Goal: Transaction & Acquisition: Purchase product/service

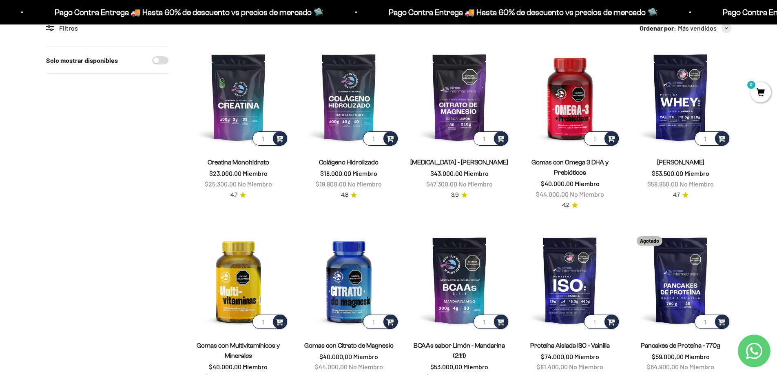
scroll to position [82, 0]
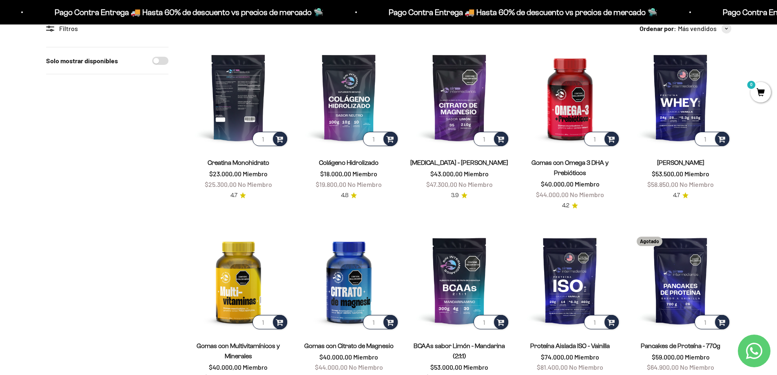
click at [242, 95] on img at bounding box center [238, 97] width 101 height 101
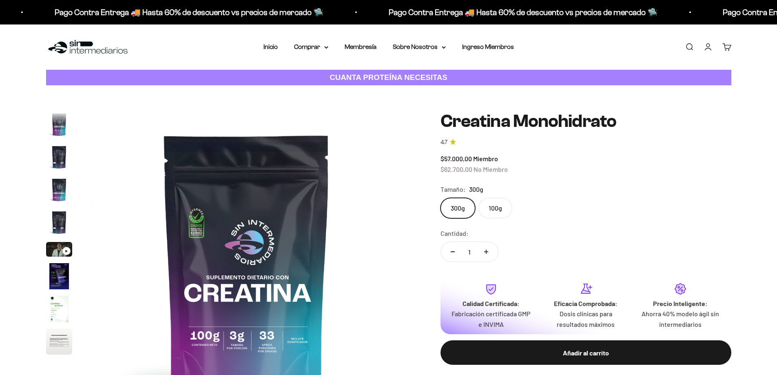
scroll to position [33, 0]
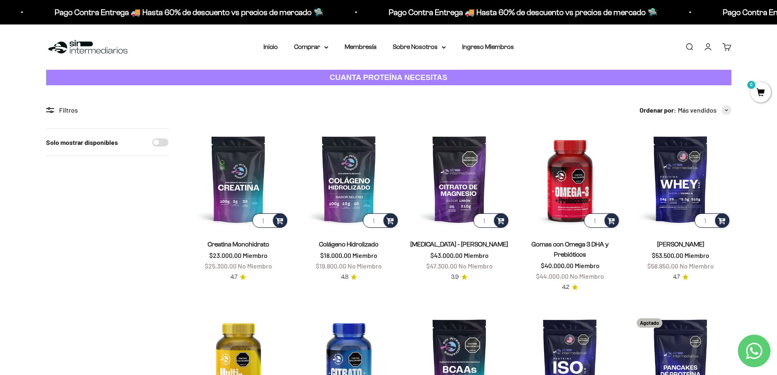
click at [280, 47] on nav "Inicio Comprar Proteínas Ver Todos Whey Iso Vegan" at bounding box center [389, 47] width 251 height 11
click at [271, 48] on link "Inicio" at bounding box center [271, 46] width 14 height 7
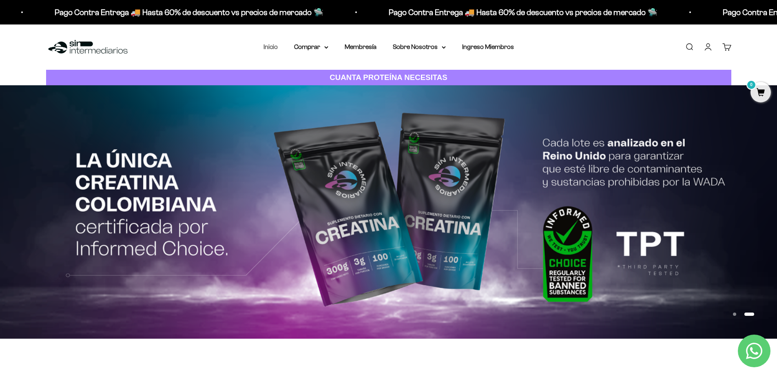
click at [270, 49] on link "Inicio" at bounding box center [271, 46] width 14 height 7
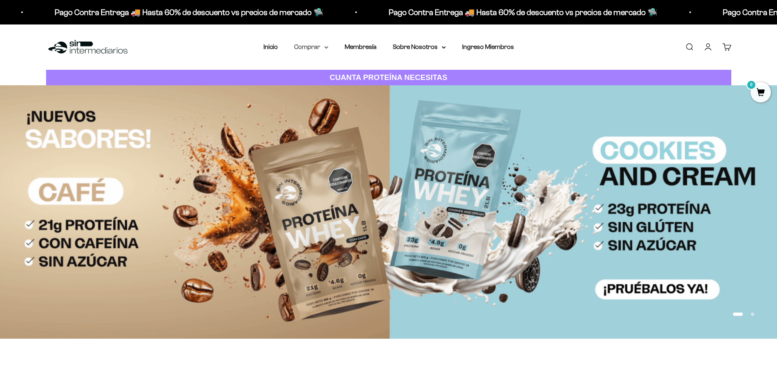
click at [327, 46] on icon at bounding box center [326, 47] width 4 height 3
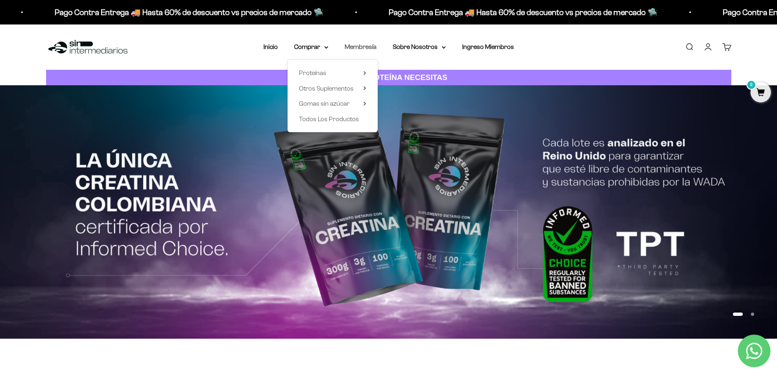
click at [366, 46] on link "Membresía" at bounding box center [361, 46] width 32 height 7
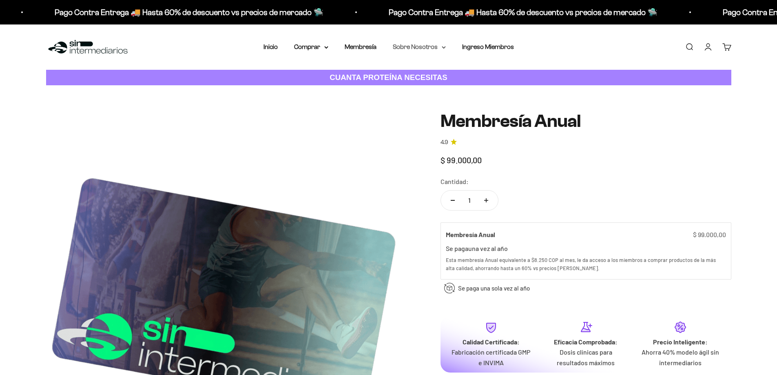
click at [442, 47] on icon at bounding box center [443, 48] width 3 height 2
click at [486, 44] on link "Ingreso Miembros" at bounding box center [488, 46] width 52 height 7
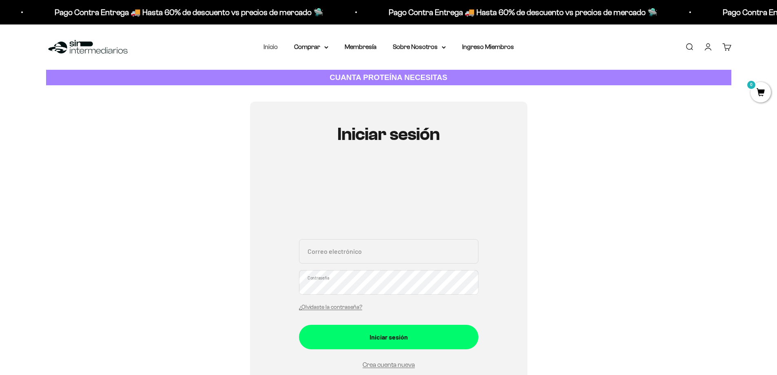
click at [273, 47] on link "Inicio" at bounding box center [271, 46] width 14 height 7
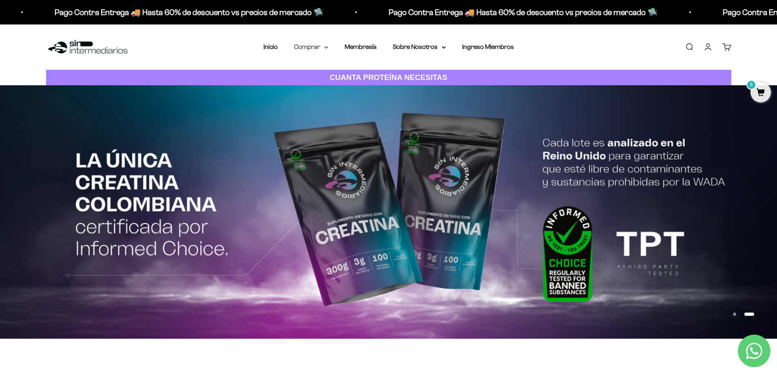
click at [324, 47] on icon at bounding box center [326, 47] width 4 height 3
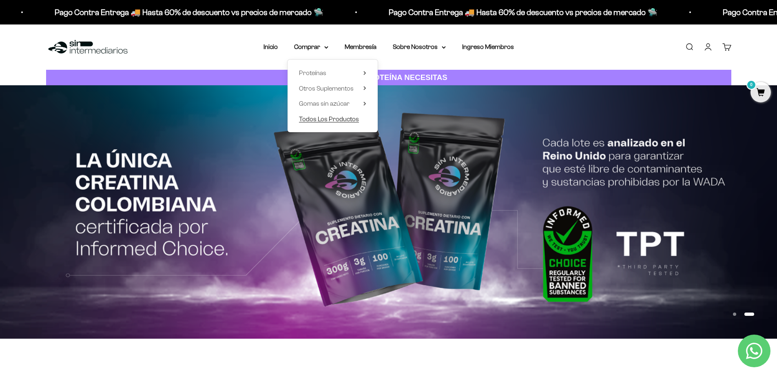
click at [329, 118] on span "Todos Los Productos" at bounding box center [329, 119] width 60 height 7
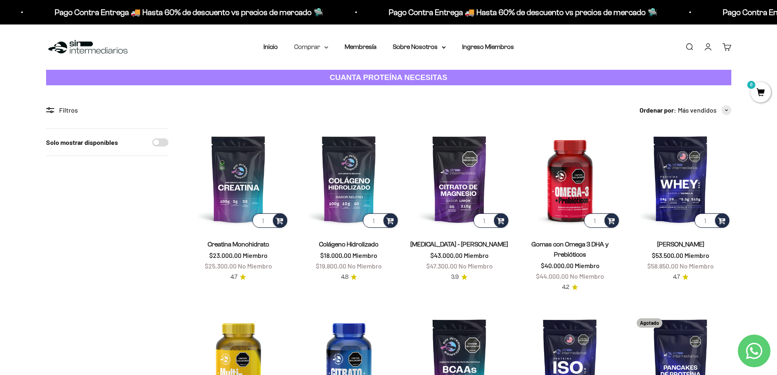
click at [324, 49] on icon at bounding box center [326, 47] width 4 height 3
click at [327, 71] on summary "Proteínas" at bounding box center [332, 73] width 67 height 11
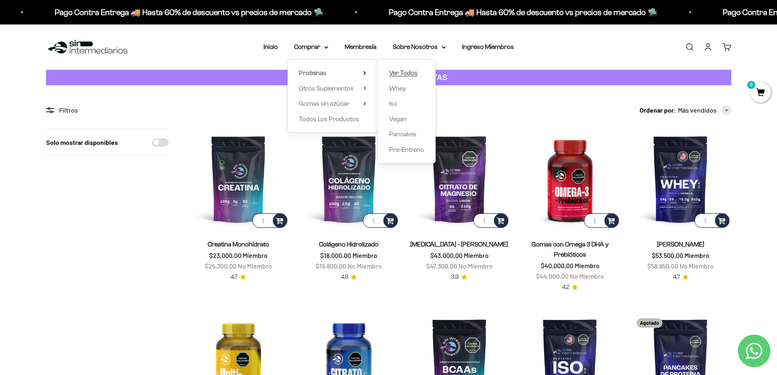
click at [411, 73] on span "Ver Todos" at bounding box center [403, 72] width 29 height 7
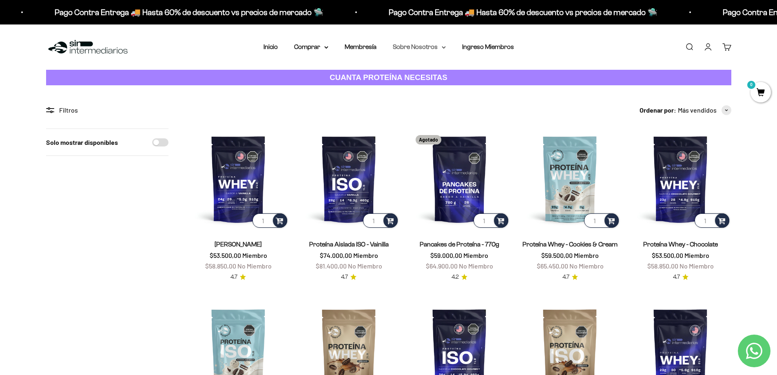
click at [440, 46] on summary "Sobre Nosotros" at bounding box center [419, 47] width 53 height 11
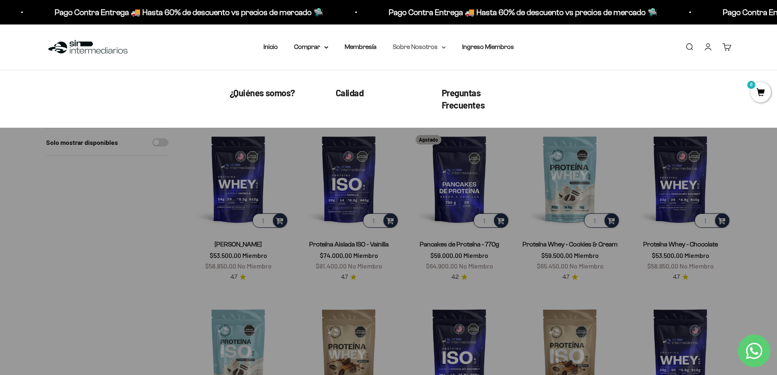
click at [440, 46] on summary "Sobre Nosotros" at bounding box center [419, 47] width 53 height 11
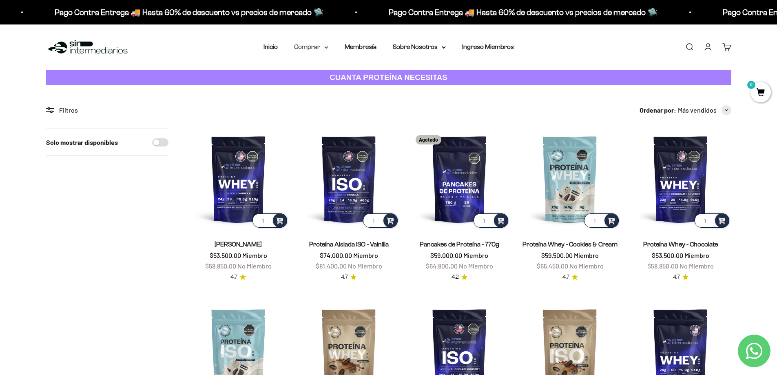
click at [327, 48] on icon at bounding box center [326, 47] width 4 height 3
click at [358, 88] on summary "Otros Suplementos" at bounding box center [332, 88] width 67 height 11
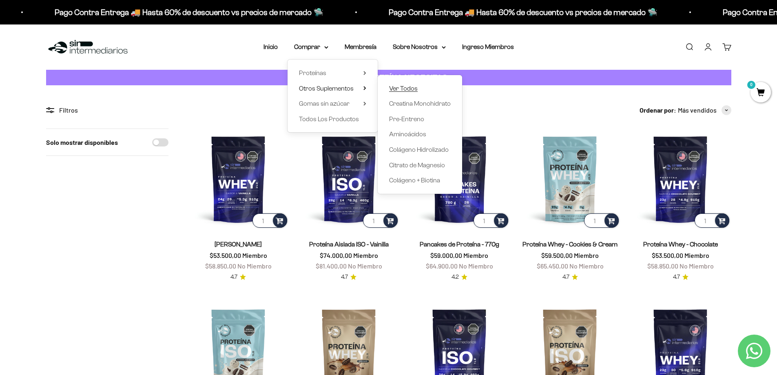
click at [411, 92] on span "Ver Todos" at bounding box center [403, 88] width 29 height 11
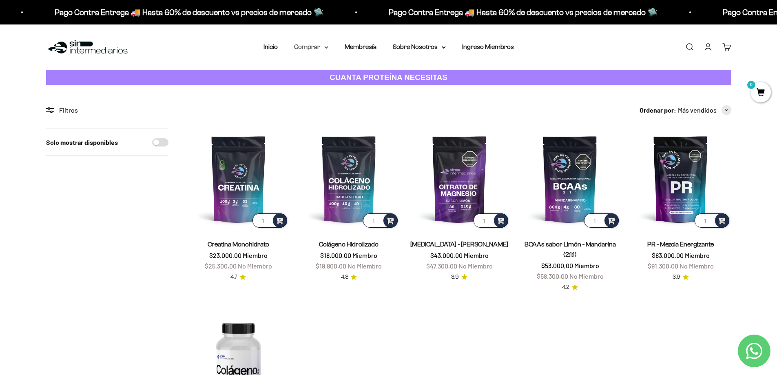
click at [325, 50] on summary "Comprar" at bounding box center [311, 47] width 34 height 11
click at [333, 103] on span "Gomas sin azúcar" at bounding box center [324, 103] width 51 height 7
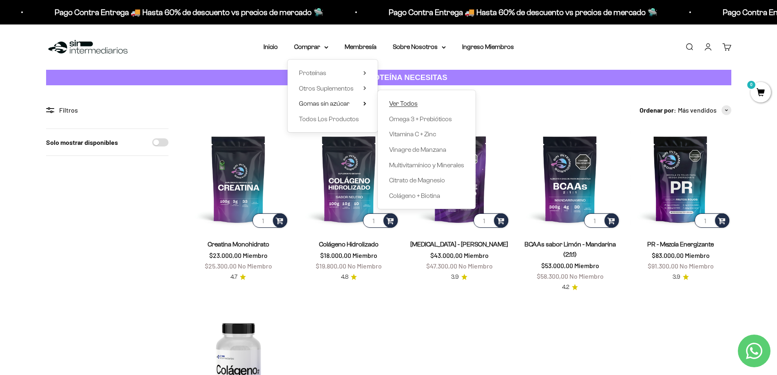
click at [422, 103] on link "Ver Todos" at bounding box center [426, 103] width 75 height 11
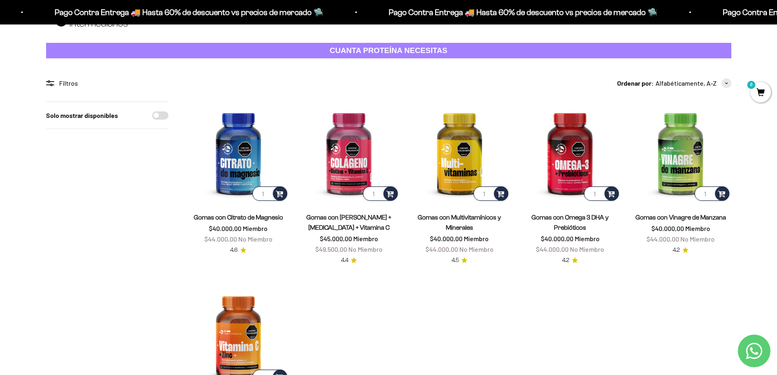
scroll to position [82, 0]
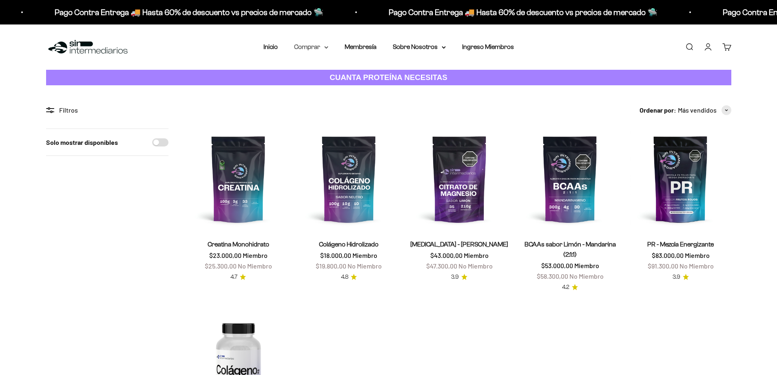
click at [325, 47] on icon at bounding box center [326, 48] width 3 height 2
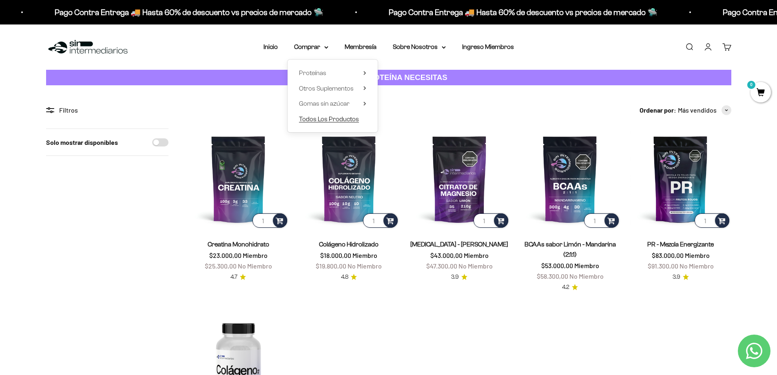
click at [341, 114] on span "Todos Los Productos" at bounding box center [329, 119] width 60 height 11
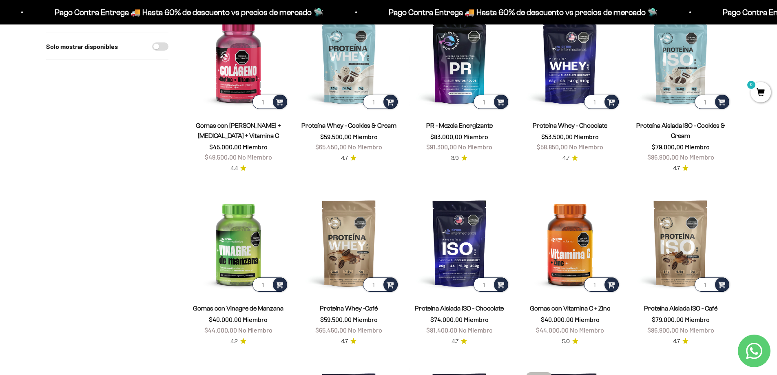
scroll to position [490, 0]
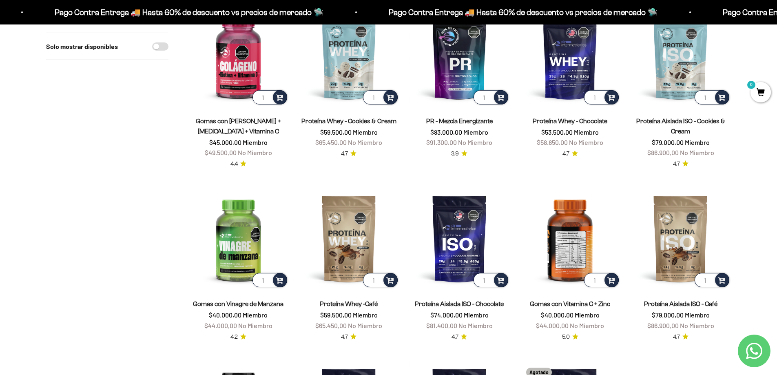
click at [580, 258] on img at bounding box center [570, 238] width 101 height 101
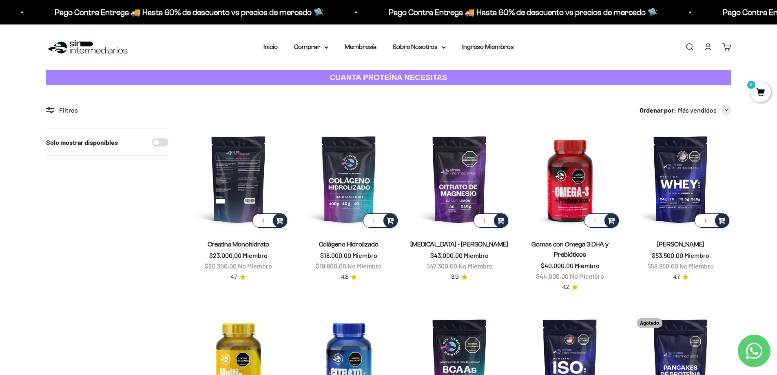
click at [233, 169] on img at bounding box center [238, 179] width 101 height 101
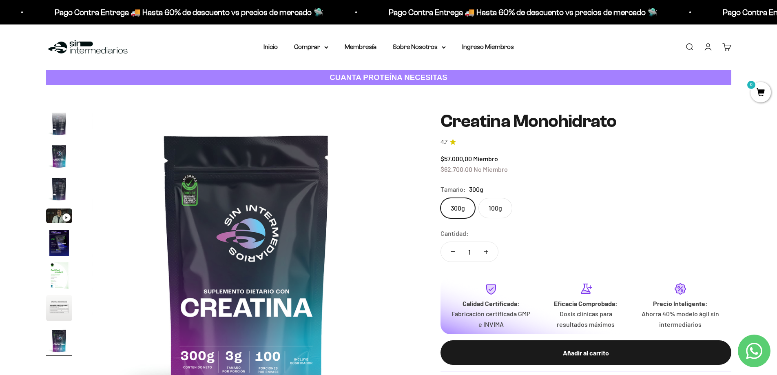
click at [62, 131] on img "Ir al artículo 2" at bounding box center [59, 124] width 26 height 26
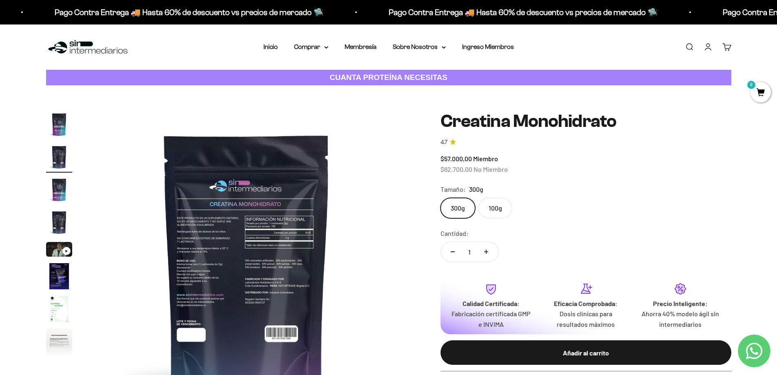
click at [62, 131] on img "Ir al artículo 1" at bounding box center [59, 124] width 26 height 26
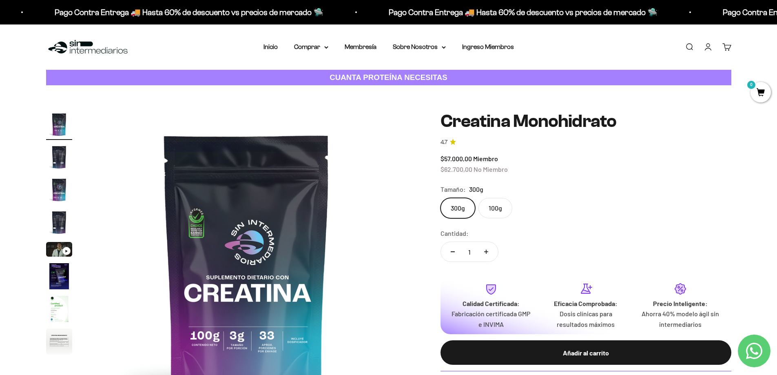
click at [62, 131] on img "Ir al artículo 1" at bounding box center [59, 124] width 26 height 26
click at [52, 157] on img "Ir al artículo 2" at bounding box center [59, 157] width 26 height 26
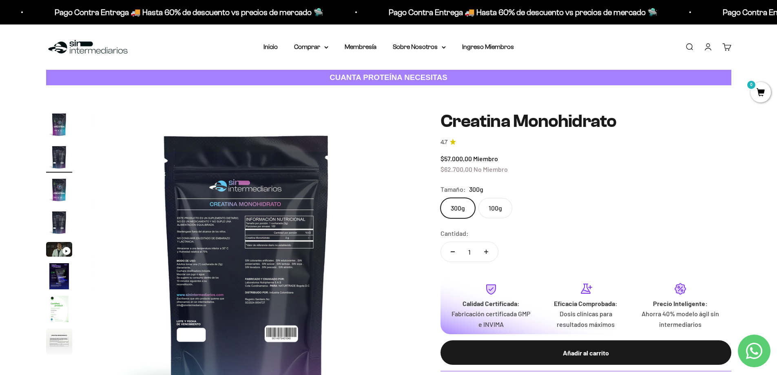
click at [56, 185] on img "Ir al artículo 3" at bounding box center [59, 190] width 26 height 26
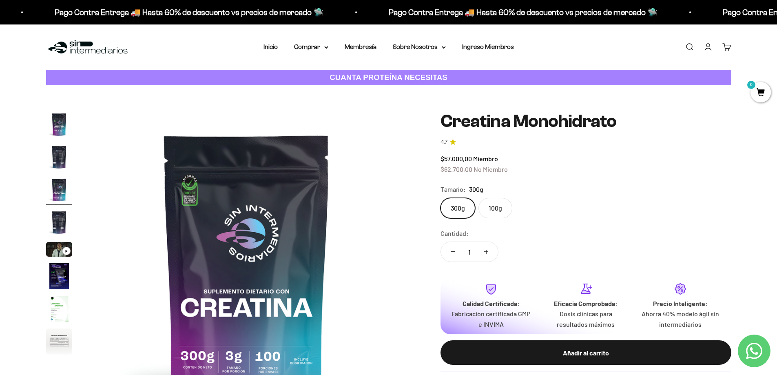
click at [56, 229] on img "Ir al artículo 4" at bounding box center [59, 222] width 26 height 26
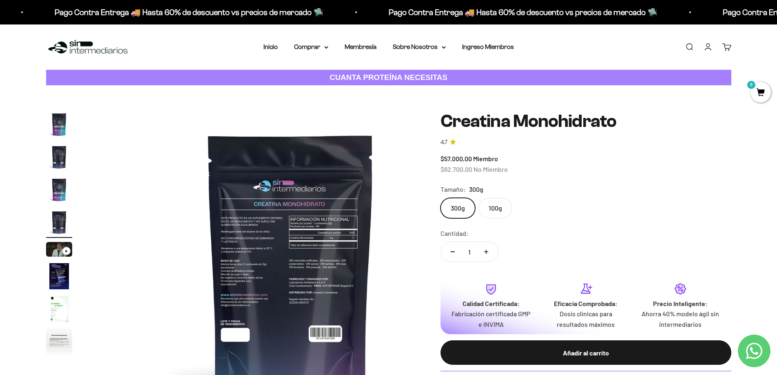
scroll to position [0, 959]
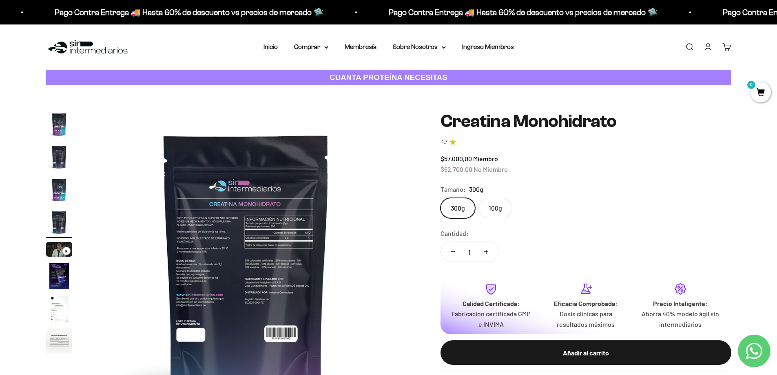
click at [55, 269] on img "Ir al artículo 6" at bounding box center [59, 276] width 26 height 26
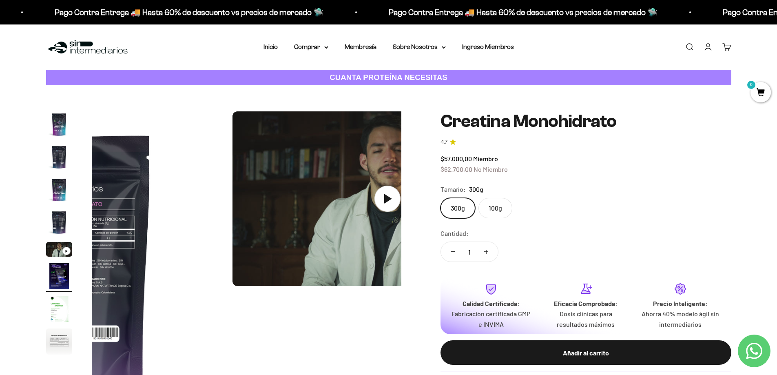
scroll to position [15, 0]
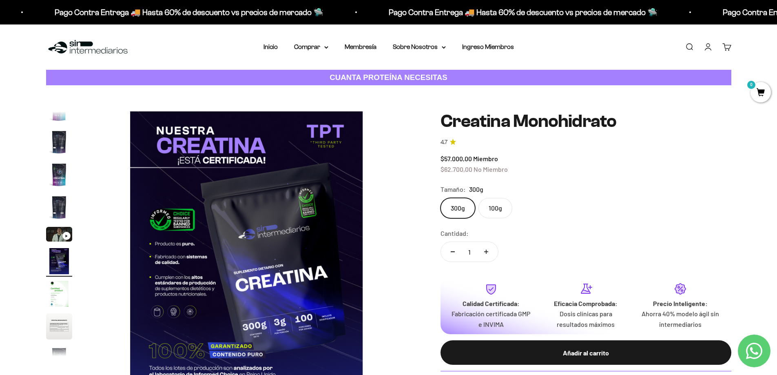
click at [58, 296] on img "Ir al artículo 7" at bounding box center [59, 294] width 26 height 26
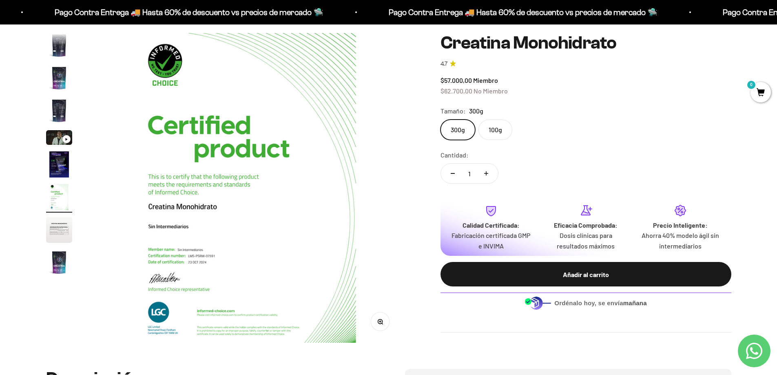
scroll to position [82, 0]
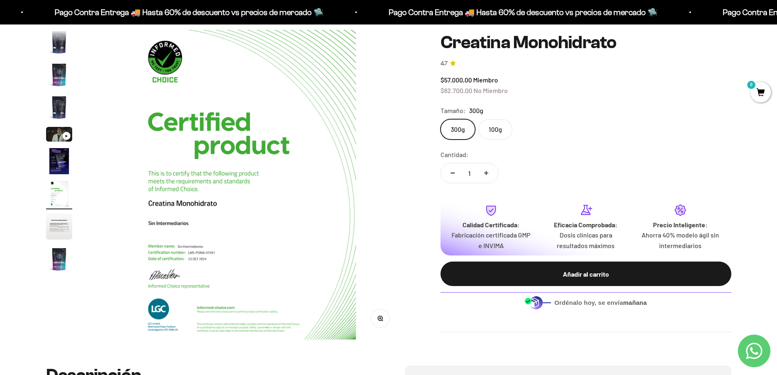
click at [62, 228] on img "Ir al artículo 8" at bounding box center [59, 226] width 26 height 26
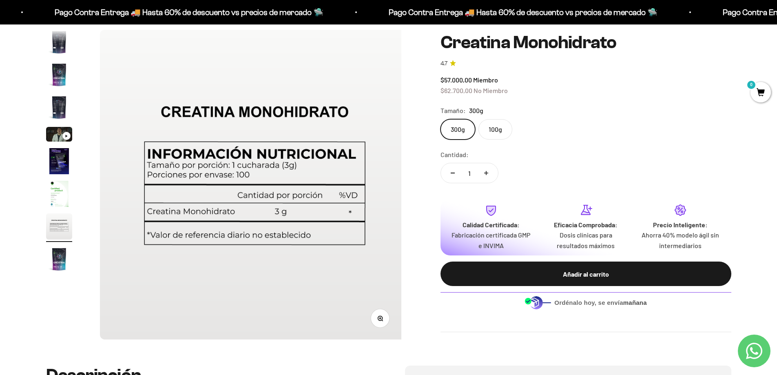
scroll to position [0, 2237]
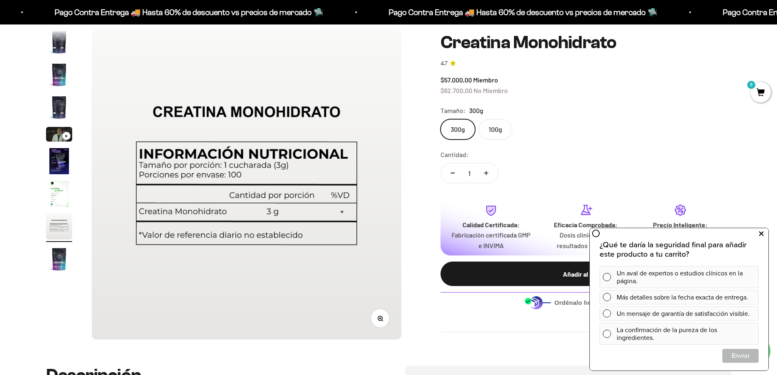
click at [762, 233] on icon at bounding box center [762, 234] width 4 height 11
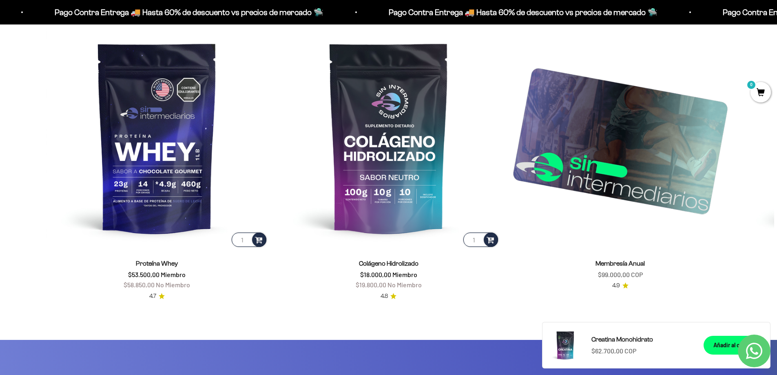
scroll to position [1347, 0]
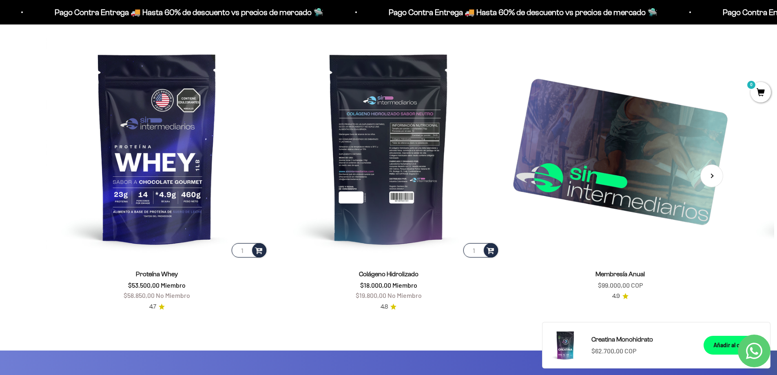
click at [394, 213] on img at bounding box center [389, 148] width 222 height 222
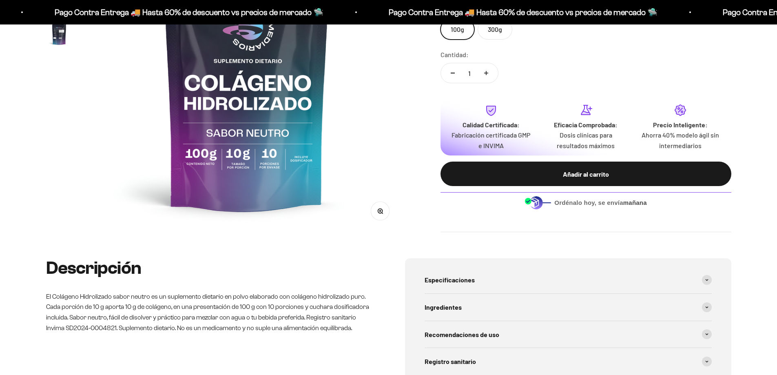
scroll to position [245, 0]
